Goal: Task Accomplishment & Management: Use online tool/utility

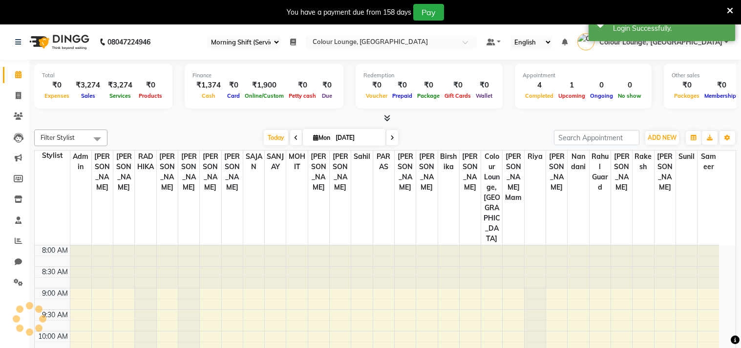
select select "83"
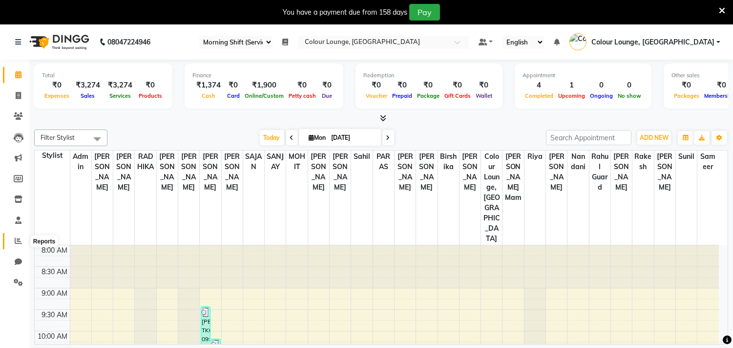
click at [16, 240] on icon at bounding box center [18, 240] width 7 height 7
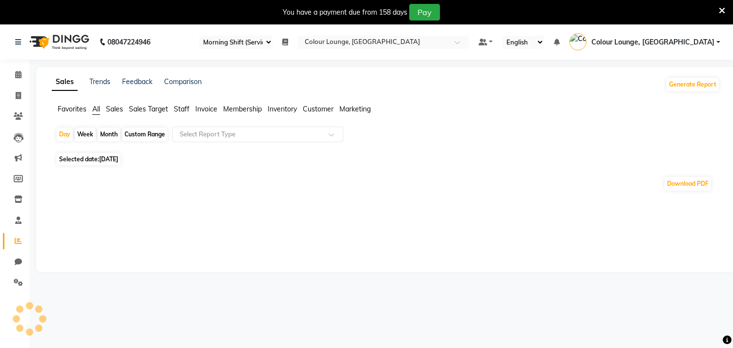
click at [69, 108] on span "Favorites" at bounding box center [72, 109] width 29 height 9
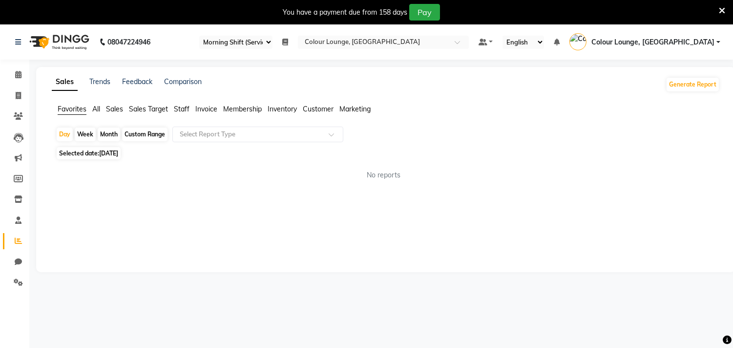
click at [115, 150] on span "[DATE]" at bounding box center [108, 153] width 19 height 7
select select "9"
select select "2025"
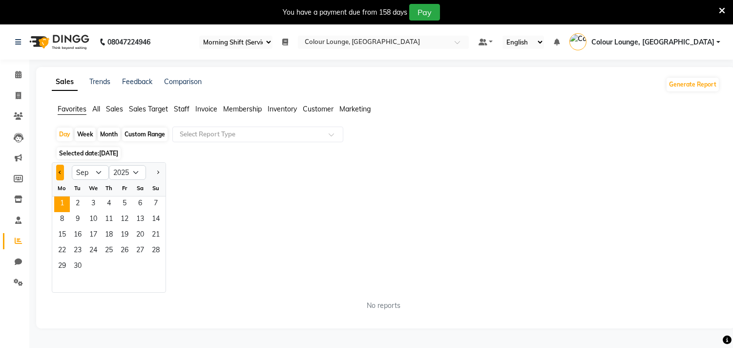
click at [61, 173] on span "Previous month" at bounding box center [60, 172] width 3 height 3
select select "8"
click at [155, 264] on span "31" at bounding box center [156, 267] width 16 height 16
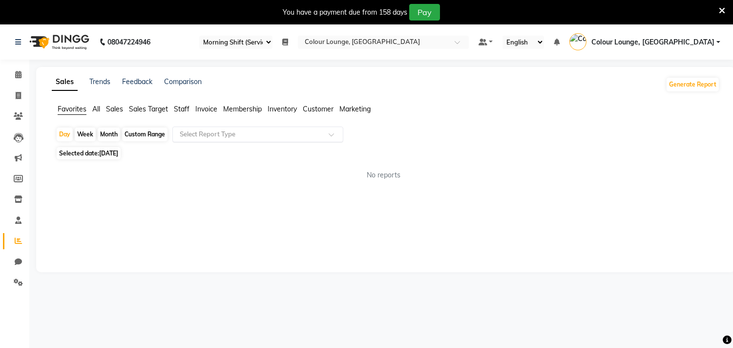
click at [225, 135] on input "text" at bounding box center [248, 134] width 141 height 10
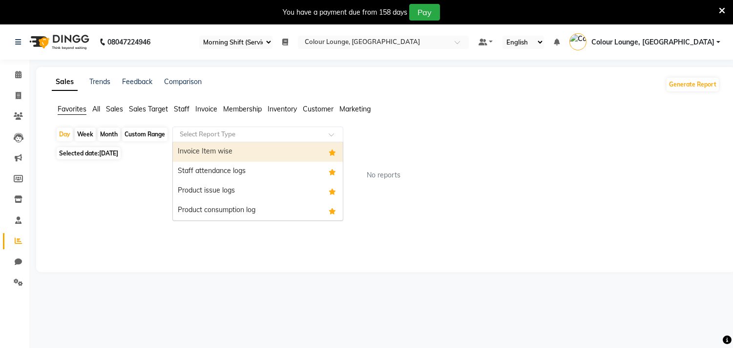
click at [223, 158] on div "Invoice Item wise" at bounding box center [258, 152] width 170 height 20
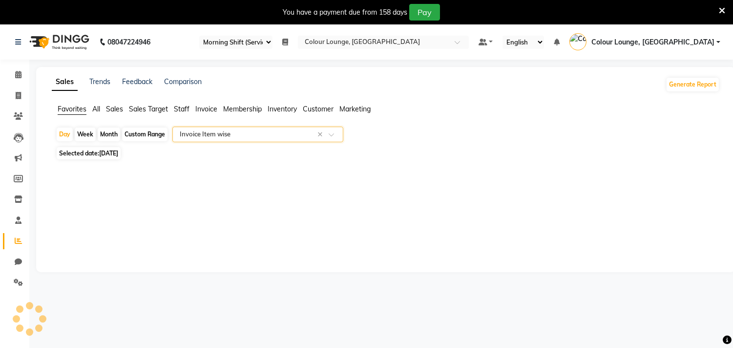
select select "filtered_report"
select select "csv"
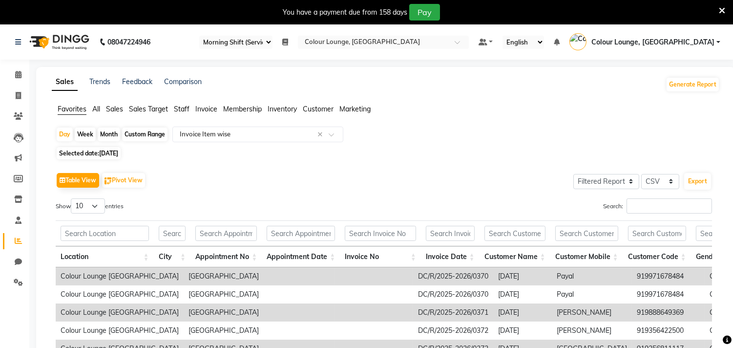
scroll to position [108, 0]
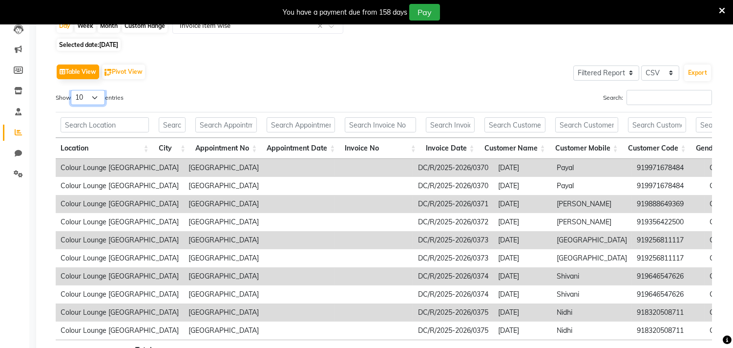
click at [92, 94] on select "10 25 50 100" at bounding box center [88, 97] width 34 height 15
select select "100"
click at [72, 90] on select "10 25 50 100" at bounding box center [88, 97] width 34 height 15
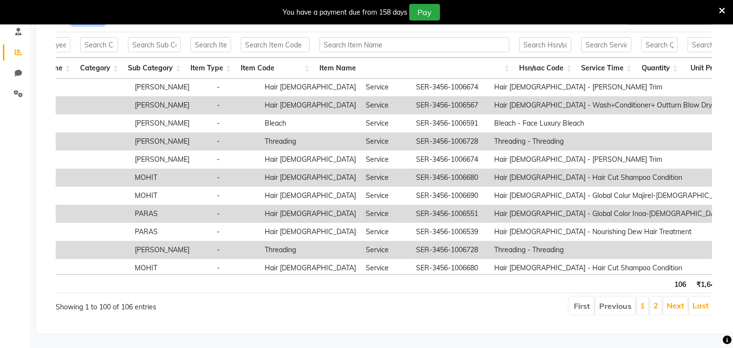
scroll to position [0, 973]
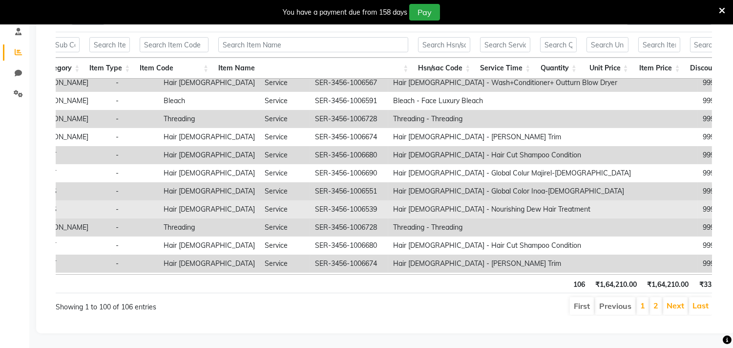
click at [388, 200] on td "Hair [DEMOGRAPHIC_DATA] - Nourishing Dew Hair Treatment" at bounding box center [543, 209] width 310 height 18
